Goal: Task Accomplishment & Management: Manage account settings

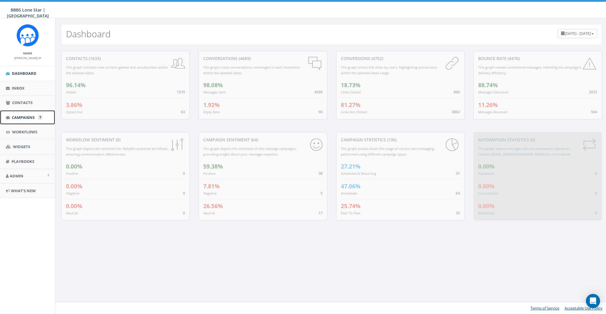
click at [24, 112] on link "Campaigns" at bounding box center [27, 117] width 55 height 15
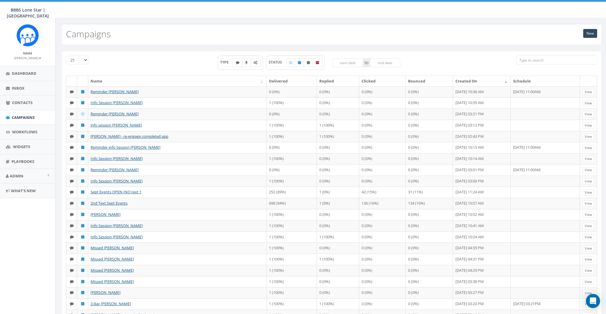
click at [453, 78] on th "Created On" at bounding box center [482, 81] width 58 height 10
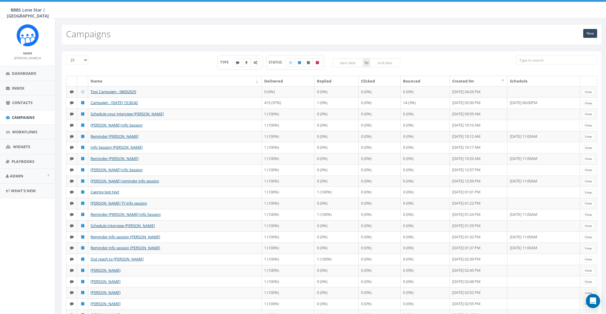
click at [450, 78] on th "Created On" at bounding box center [479, 81] width 58 height 10
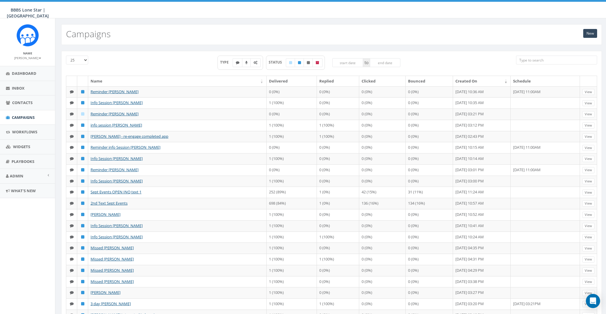
click at [551, 60] on input "search" at bounding box center [556, 60] width 81 height 9
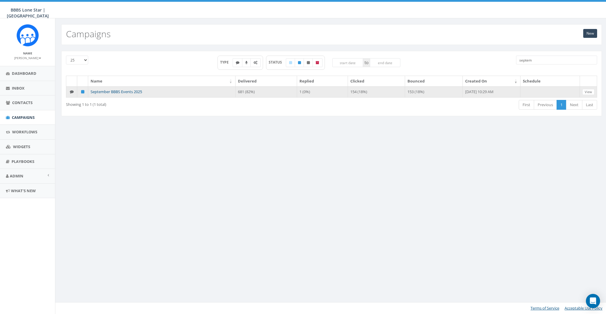
type input "septem"
click at [117, 91] on link "September BBBS Events 2025" at bounding box center [117, 91] width 52 height 5
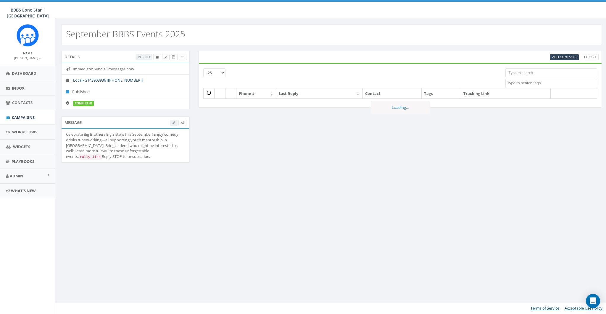
select select
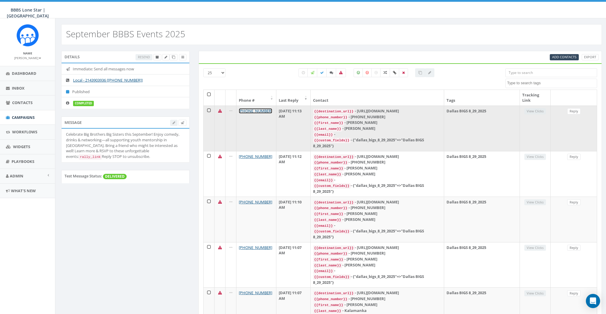
click at [259, 111] on link "+1 424-413-1099" at bounding box center [255, 110] width 33 height 5
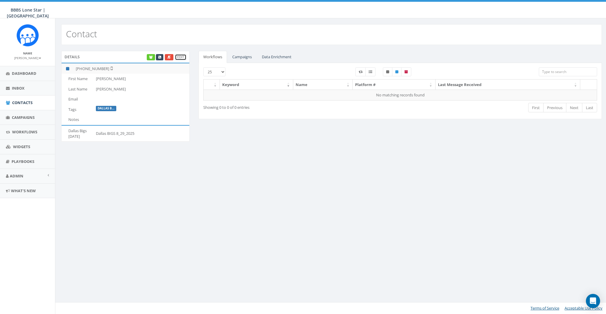
click at [181, 55] on link "Edit" at bounding box center [181, 57] width 12 height 6
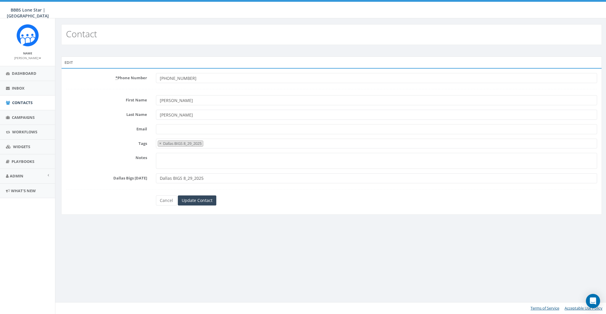
select select "Dallas BIGS 8_29_2025"
click at [164, 198] on link "Cancel" at bounding box center [166, 201] width 21 height 10
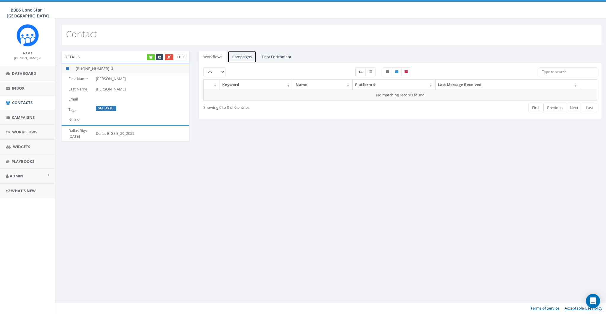
click at [246, 57] on link "Campaigns" at bounding box center [242, 57] width 29 height 12
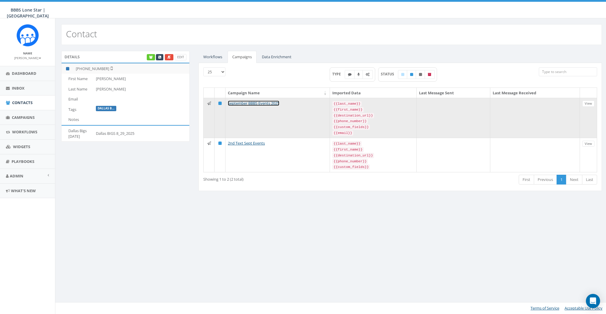
click at [252, 103] on link "September BBBS Events 2025" at bounding box center [254, 103] width 52 height 5
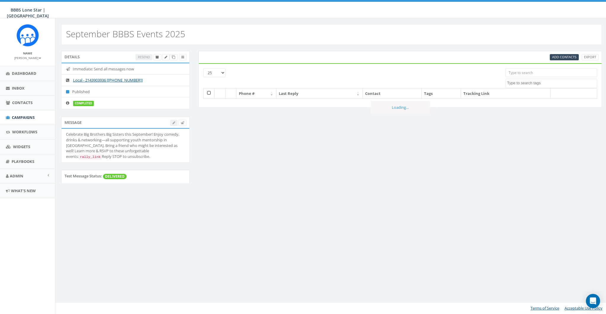
select select
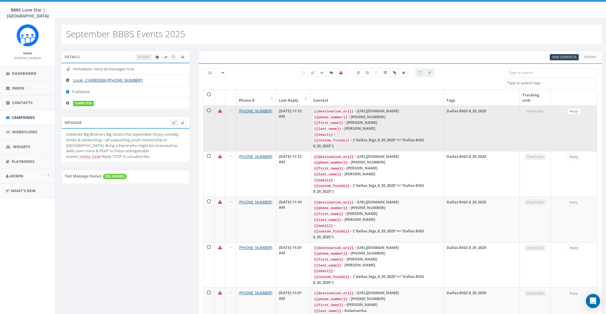
click at [220, 112] on icon at bounding box center [220, 111] width 4 height 4
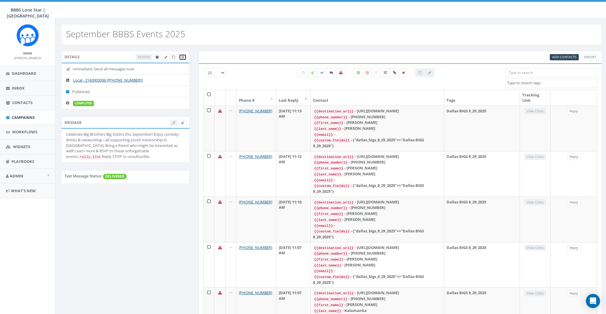
click at [184, 57] on icon at bounding box center [182, 57] width 3 height 3
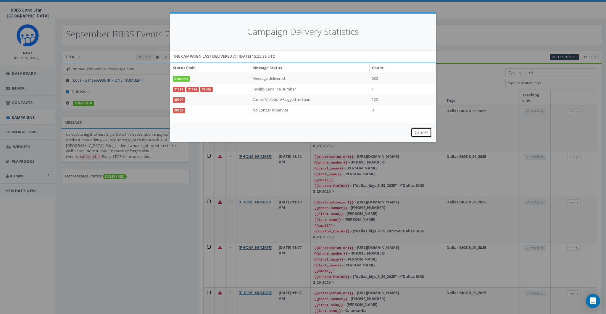
click at [427, 131] on button "Cancel" at bounding box center [421, 133] width 21 height 10
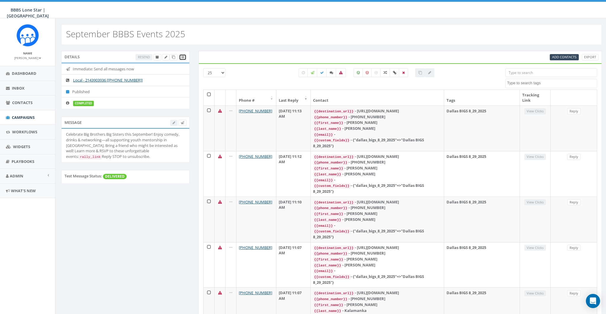
click at [182, 57] on icon at bounding box center [182, 57] width 3 height 3
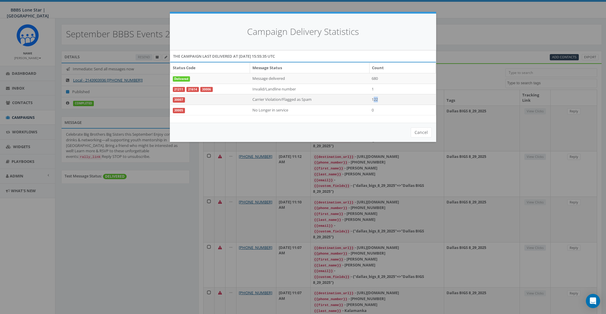
drag, startPoint x: 385, startPoint y: 99, endPoint x: 373, endPoint y: 99, distance: 12.4
click at [373, 99] on td "122" at bounding box center [402, 99] width 66 height 11
drag, startPoint x: 252, startPoint y: 99, endPoint x: 281, endPoint y: 98, distance: 29.3
click at [281, 98] on td "Carrier Violation/Flagged as Spam" at bounding box center [310, 99] width 120 height 11
click at [424, 130] on button "Cancel" at bounding box center [421, 133] width 21 height 10
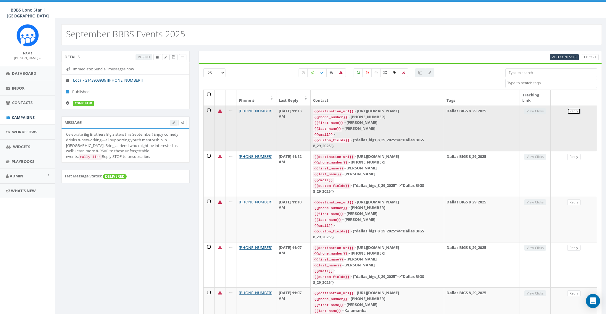
click at [576, 110] on link "Reply" at bounding box center [573, 111] width 13 height 6
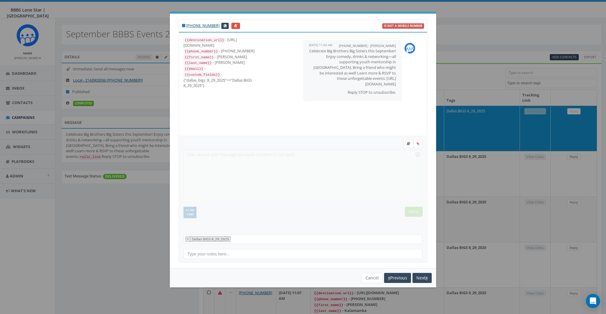
click at [365, 56] on p "Celebrate Big Brothers Big Sisters this September! Enjoy comedy, drinks & netwo…" at bounding box center [352, 67] width 87 height 38
click at [367, 57] on p "Celebrate Big Brothers Big Sisters this September! Enjoy comedy, drinks & netwo…" at bounding box center [352, 67] width 87 height 38
drag, startPoint x: 334, startPoint y: 56, endPoint x: 364, endPoint y: 57, distance: 29.6
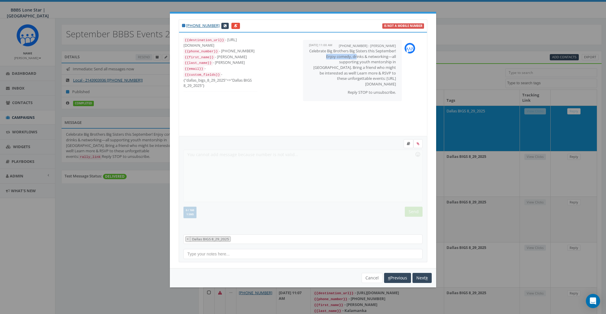
click at [364, 57] on p "Celebrate Big Brothers Big Sisters this September! Enjoy comedy, drinks & netwo…" at bounding box center [352, 67] width 87 height 38
click at [367, 56] on p "Celebrate Big Brothers Big Sisters this September! Enjoy comedy, drinks & netwo…" at bounding box center [352, 67] width 87 height 38
drag, startPoint x: 328, startPoint y: 50, endPoint x: 388, endPoint y: 52, distance: 59.8
click at [388, 52] on p "Celebrate Big Brothers Big Sisters this September! Enjoy comedy, drinks & netwo…" at bounding box center [352, 67] width 87 height 38
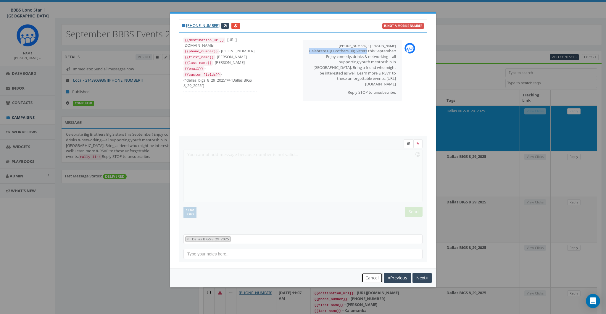
click at [374, 279] on button "Cancel" at bounding box center [372, 278] width 21 height 10
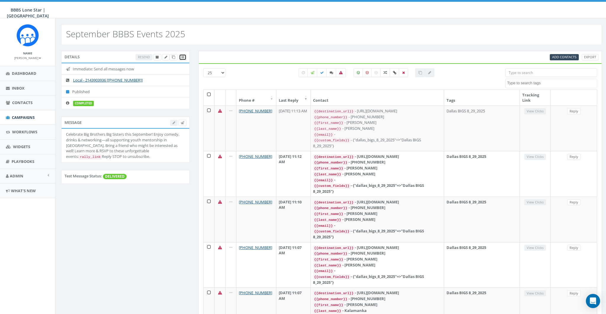
click at [181, 56] on link at bounding box center [182, 57] width 7 height 6
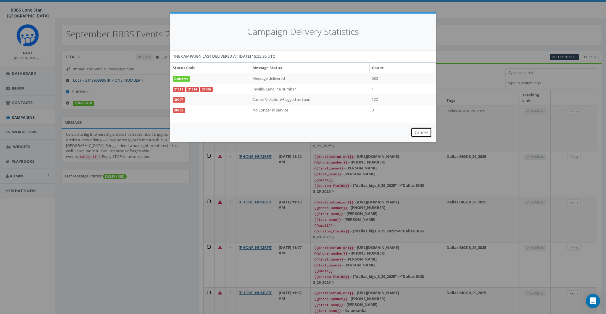
click at [425, 132] on button "Cancel" at bounding box center [421, 133] width 21 height 10
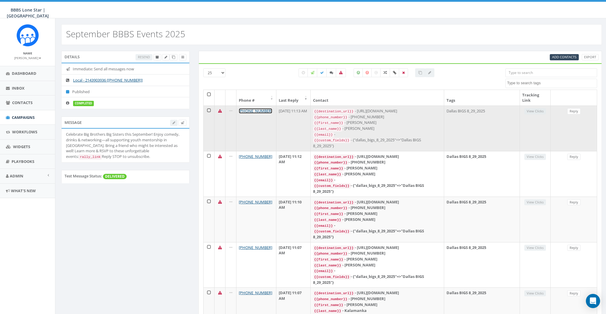
click at [250, 111] on link "+1 424-413-1099" at bounding box center [255, 110] width 33 height 5
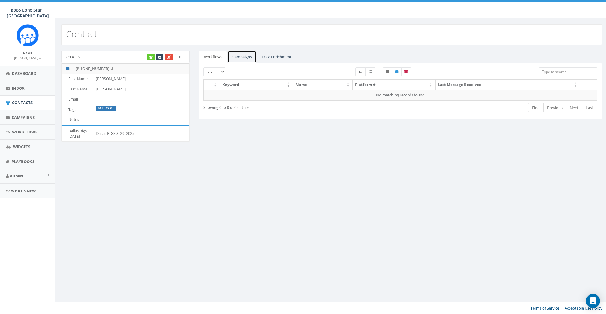
click at [242, 59] on link "Campaigns" at bounding box center [242, 57] width 29 height 12
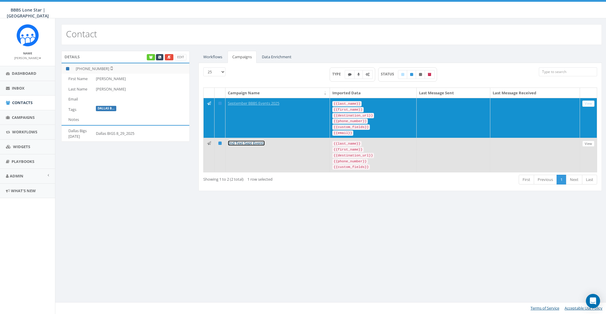
click at [237, 141] on link "2nd Text Sept Events" at bounding box center [246, 143] width 37 height 5
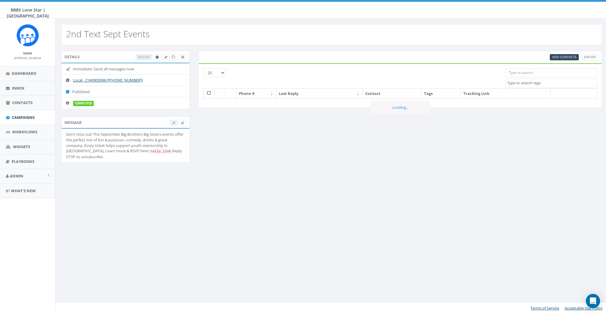
select select
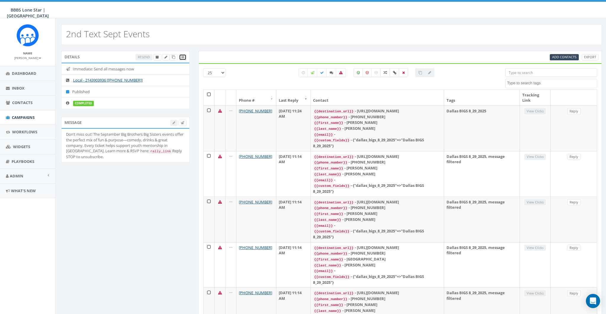
click at [185, 57] on link at bounding box center [182, 57] width 7 height 6
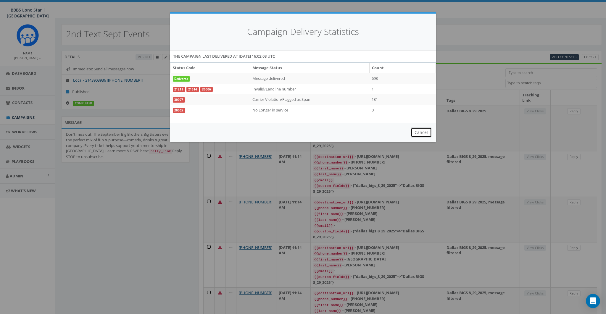
click at [420, 128] on button "Cancel" at bounding box center [421, 133] width 21 height 10
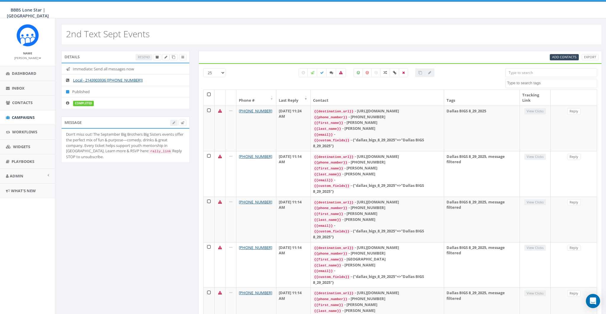
click at [160, 140] on div "Don’t miss out! The September Big Brothers Big Sisters events offer the perfect…" at bounding box center [125, 146] width 119 height 28
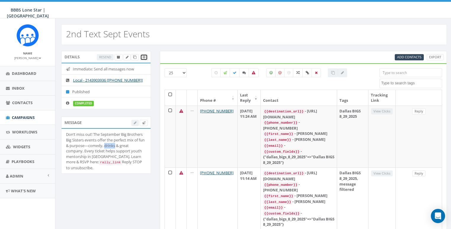
click at [145, 58] on link at bounding box center [143, 57] width 7 height 6
